Goal: Understand process/instructions: Learn how to perform a task or action

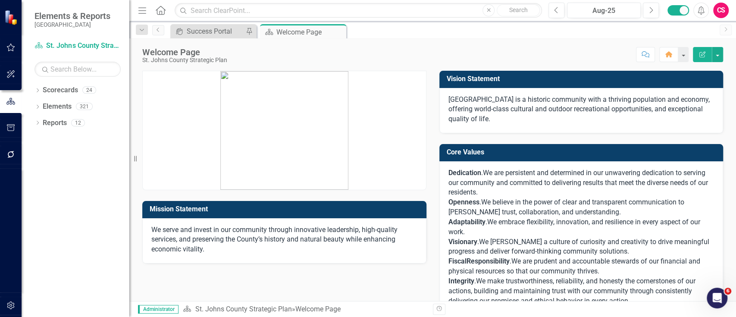
scroll to position [246, 0]
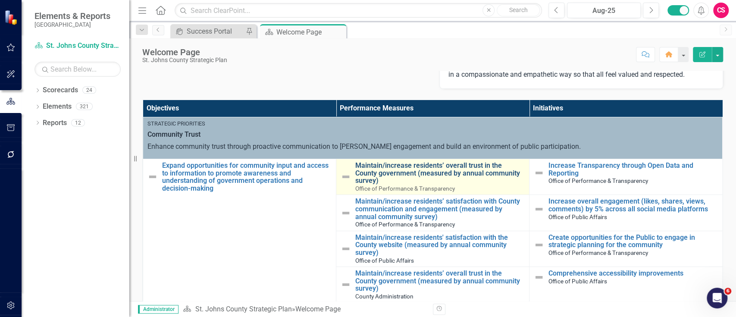
click at [377, 176] on link "Maintain/increase residents’ overall trust in the County government (measured b…" at bounding box center [440, 173] width 170 height 23
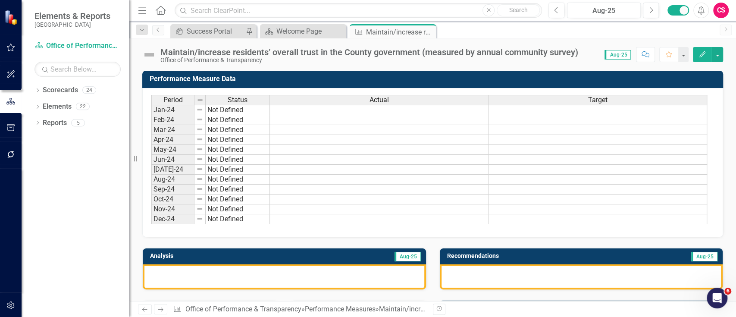
scroll to position [335, 0]
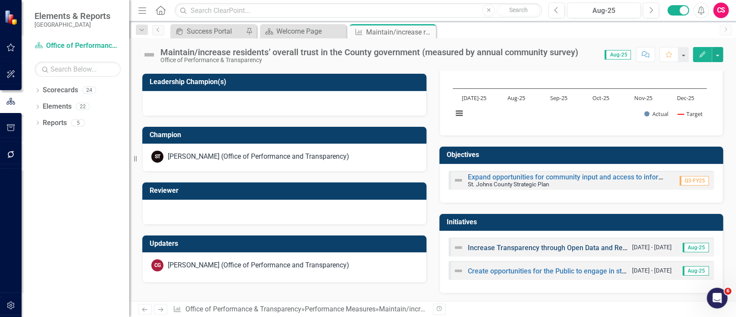
click at [518, 246] on link "Increase Transparency through Open Data and Reporting" at bounding box center [556, 248] width 177 height 8
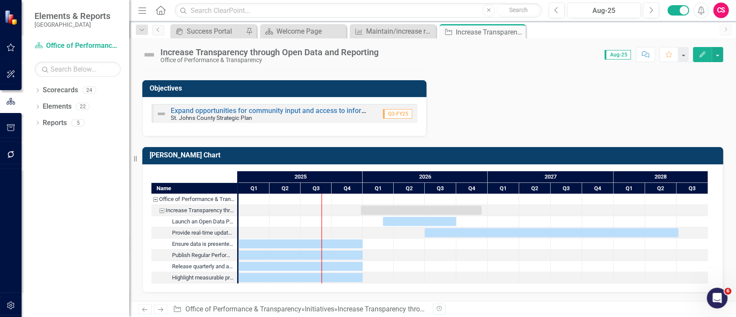
scroll to position [543, 0]
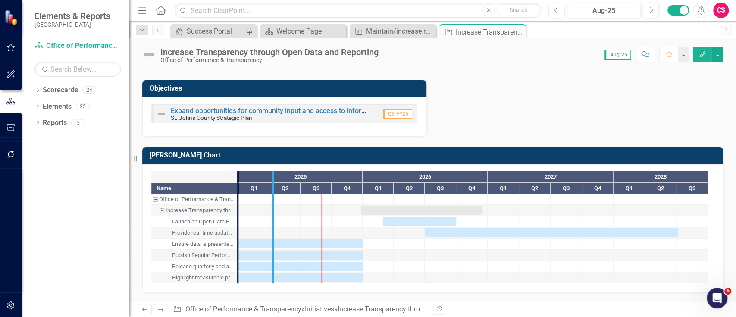
drag, startPoint x: 235, startPoint y: 213, endPoint x: 279, endPoint y: 210, distance: 44.2
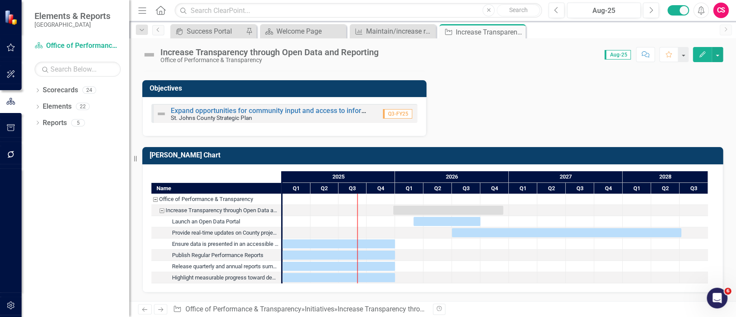
click at [528, 111] on div "Performance Measures Maintain/increase residents’ overall trust in the County g…" at bounding box center [433, 69] width 594 height 134
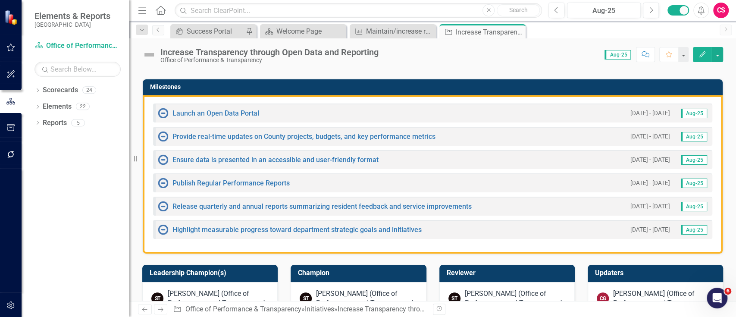
scroll to position [225, 0]
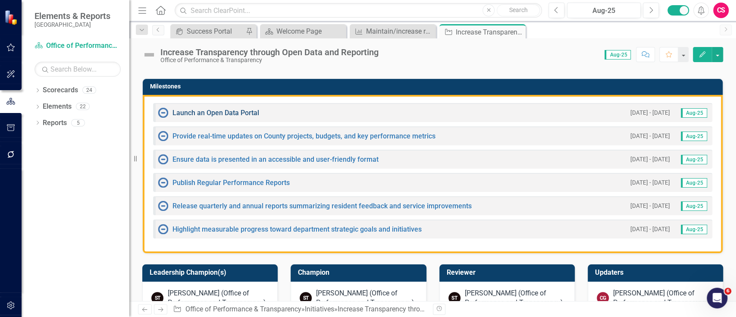
click at [242, 117] on link "Launch an Open Data Portal" at bounding box center [216, 113] width 87 height 8
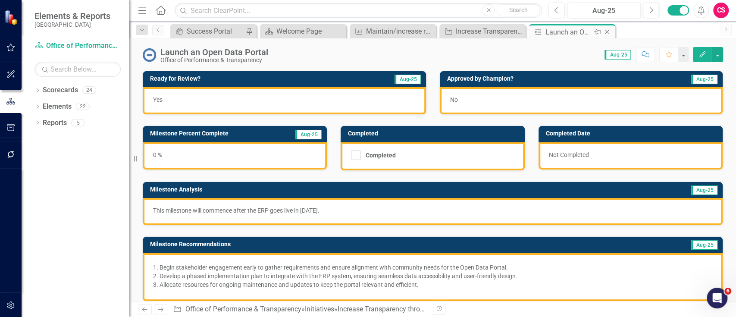
click at [604, 28] on div "Close" at bounding box center [608, 32] width 11 height 11
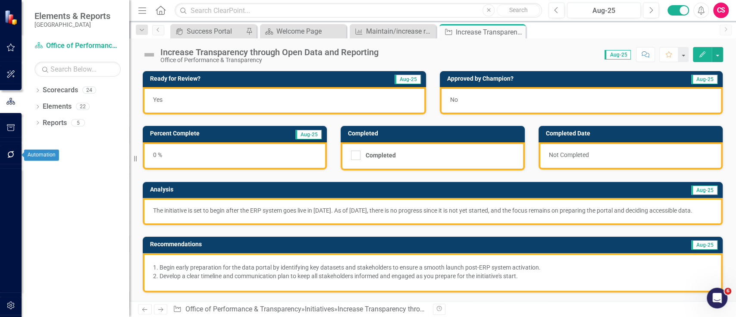
click at [16, 157] on button "button" at bounding box center [10, 155] width 19 height 18
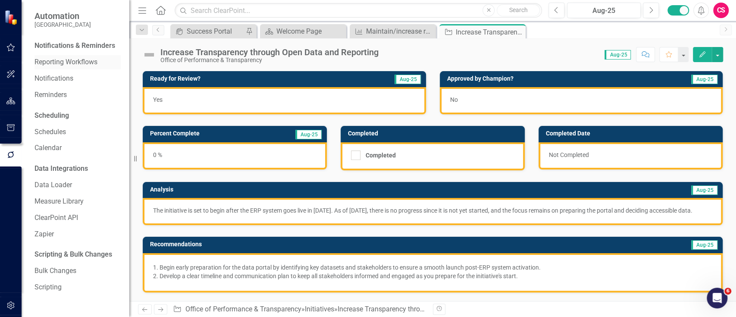
click at [62, 60] on link "Reporting Workflows" at bounding box center [78, 62] width 86 height 10
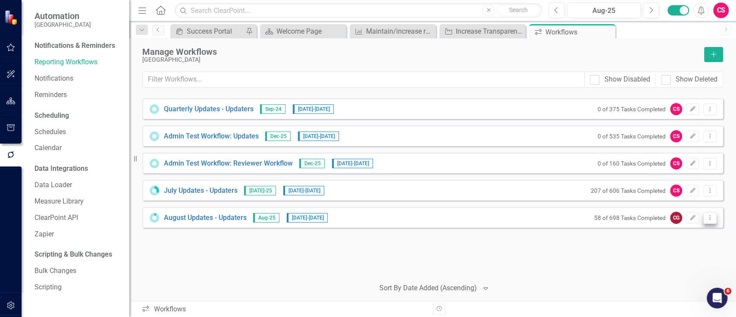
click at [707, 221] on button "Dropdown Menu" at bounding box center [709, 218] width 13 height 12
click at [698, 229] on link "Preview Preview Workflow" at bounding box center [677, 232] width 80 height 16
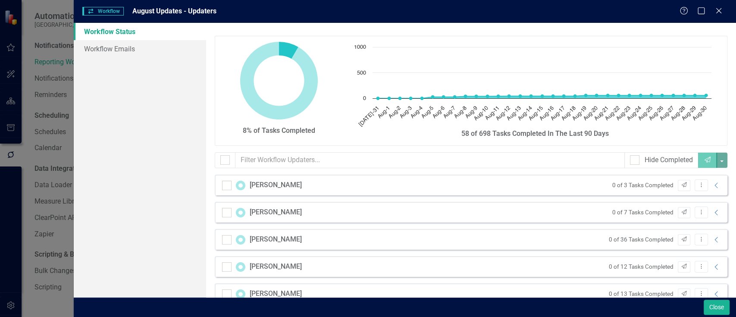
checkbox input "false"
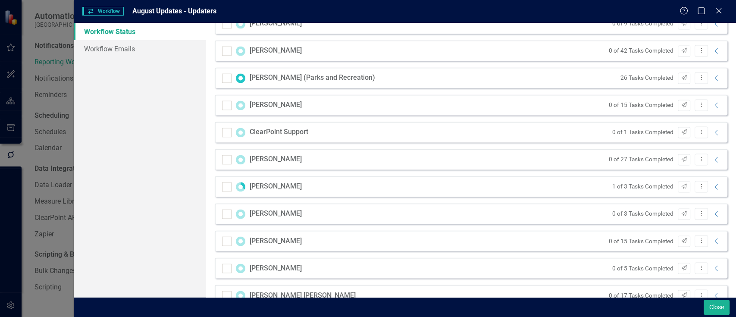
scroll to position [916, 0]
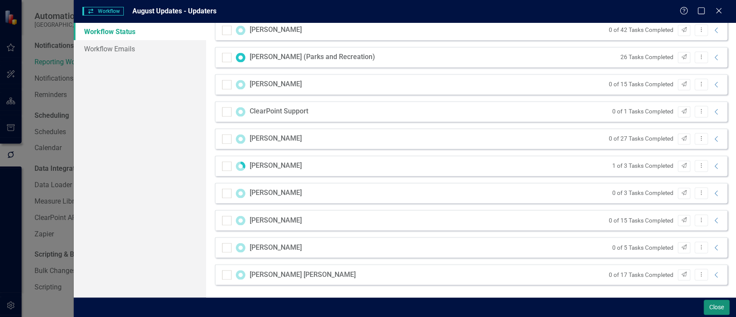
click at [715, 301] on button "Close" at bounding box center [717, 307] width 26 height 15
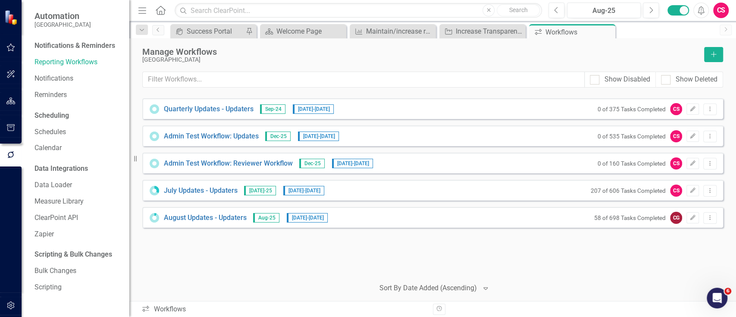
click at [442, 245] on div "Quarterly Updates - Updaters Sep-24 [DATE] - [DATE] 0 of 375 Tasks Completed CS…" at bounding box center [432, 184] width 581 height 173
click at [689, 250] on div "Quarterly Updates - Updaters Sep-24 [DATE] - [DATE] 0 of 375 Tasks Completed CS…" at bounding box center [432, 184] width 581 height 173
click at [714, 218] on button "Dropdown Menu" at bounding box center [709, 218] width 13 height 12
click at [700, 231] on link "Preview Preview Workflow" at bounding box center [677, 232] width 80 height 16
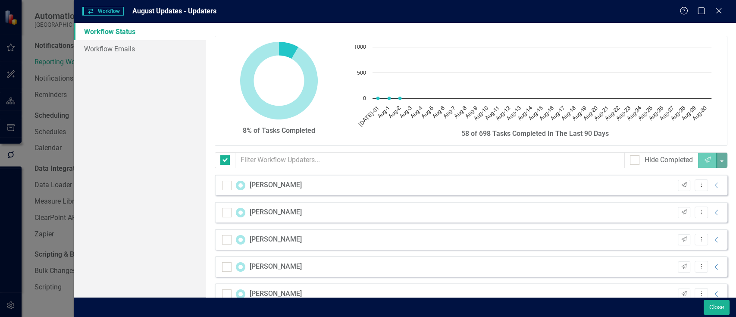
checkbox input "false"
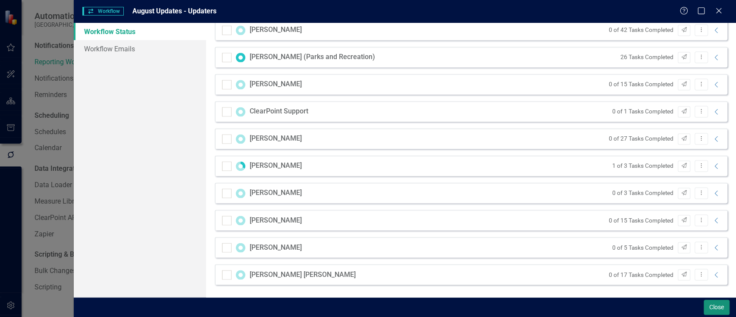
click at [711, 306] on button "Close" at bounding box center [717, 307] width 26 height 15
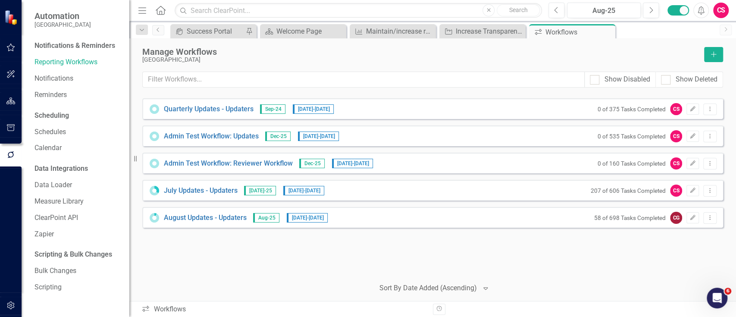
click at [630, 52] on div "Manage Workflows" at bounding box center [421, 51] width 558 height 9
click at [512, 243] on div "Quarterly Updates - Updaters Sep-24 [DATE] - [DATE] 0 of 375 Tasks Completed CS…" at bounding box center [432, 184] width 581 height 173
click at [714, 214] on button "Dropdown Menu" at bounding box center [709, 218] width 13 height 12
click at [678, 229] on link "Preview Preview Workflow" at bounding box center [677, 232] width 80 height 16
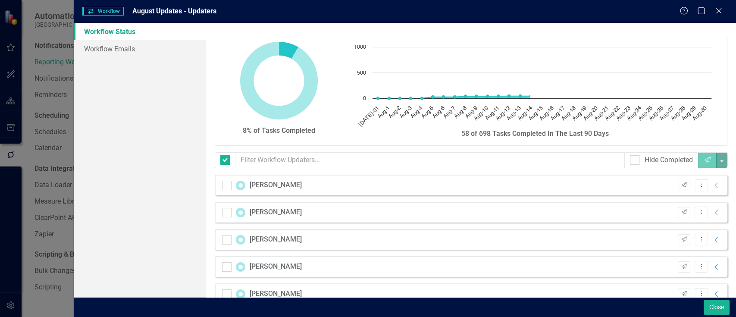
checkbox input "false"
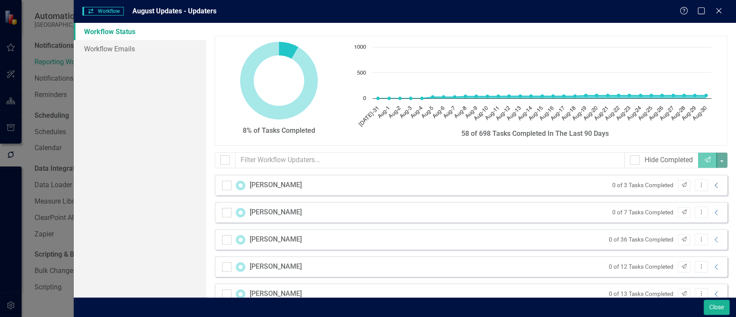
click at [713, 186] on icon "Collapse" at bounding box center [717, 185] width 9 height 7
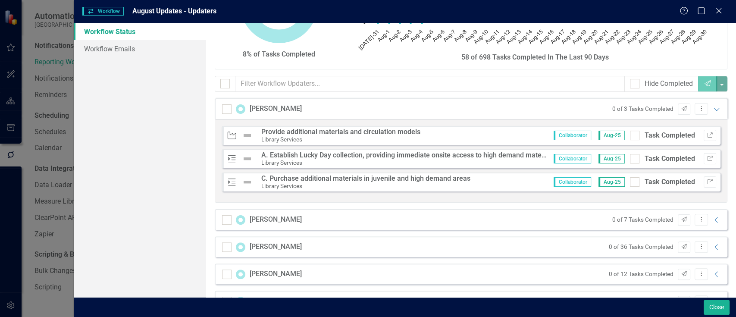
scroll to position [78, 0]
click at [714, 217] on icon "Collapse" at bounding box center [717, 218] width 9 height 7
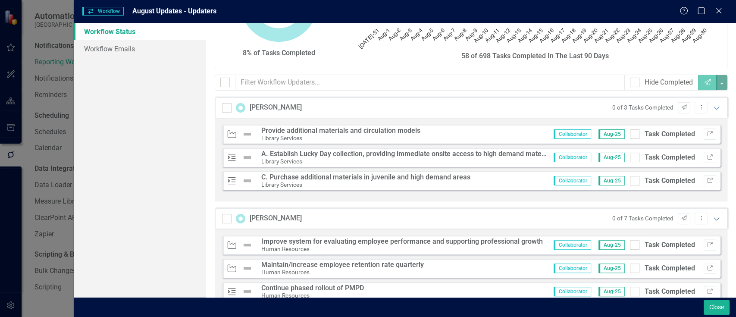
scroll to position [193, 0]
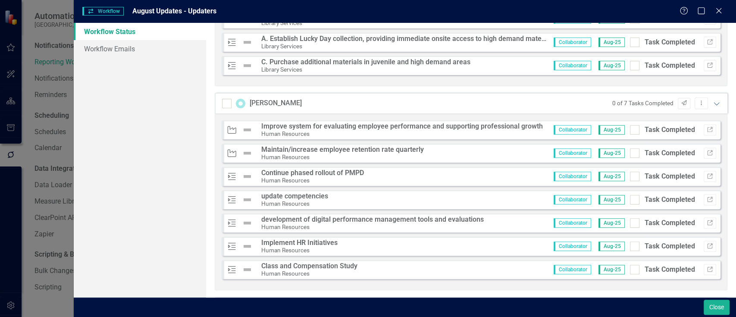
click at [713, 104] on icon "Expanded" at bounding box center [717, 103] width 9 height 7
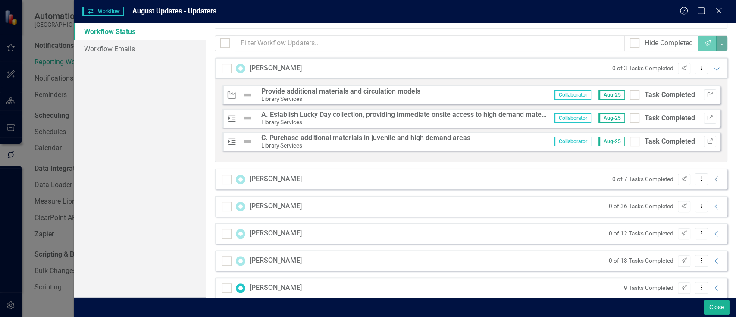
scroll to position [96, 0]
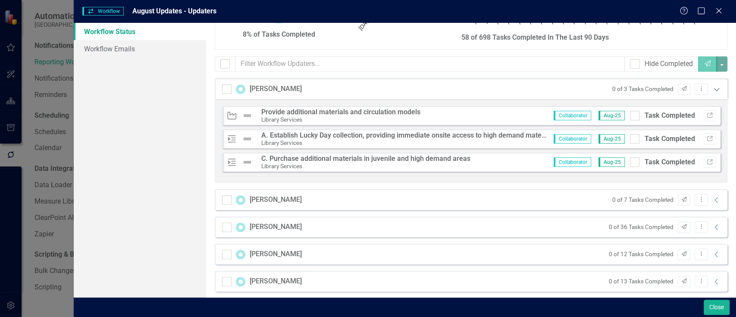
click at [713, 87] on icon "Expanded" at bounding box center [717, 89] width 9 height 7
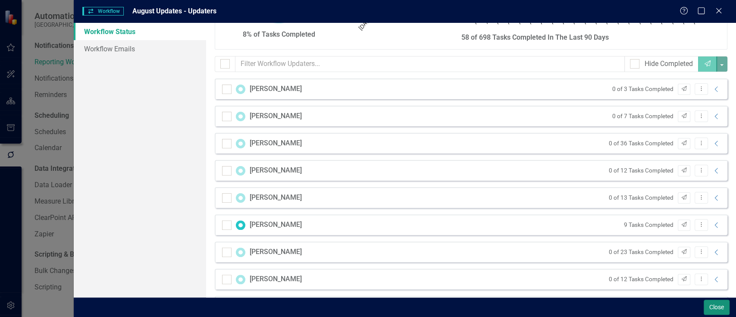
click at [720, 306] on button "Close" at bounding box center [717, 307] width 26 height 15
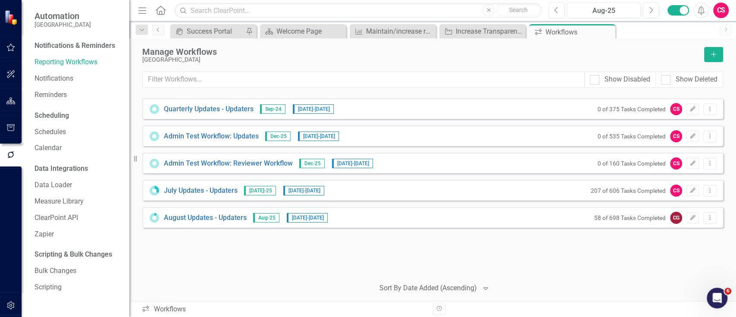
click at [394, 257] on div "Quarterly Updates - Updaters Sep-24 [DATE] - [DATE] 0 of 375 Tasks Completed CS…" at bounding box center [432, 184] width 581 height 173
